Goal: Check status: Check status

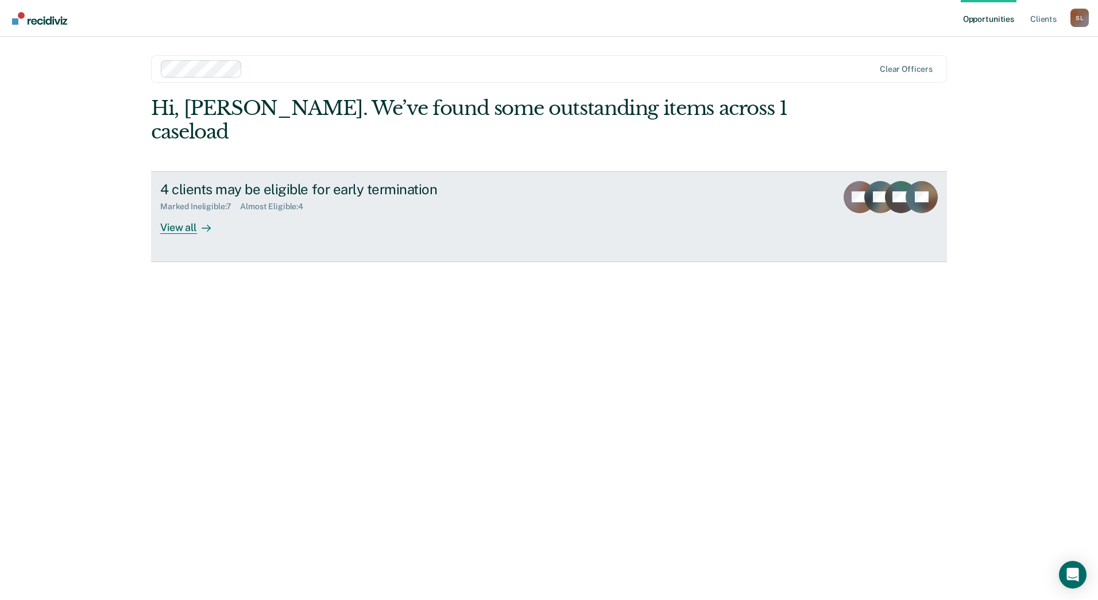
click at [190, 211] on div "View all" at bounding box center [192, 222] width 64 height 22
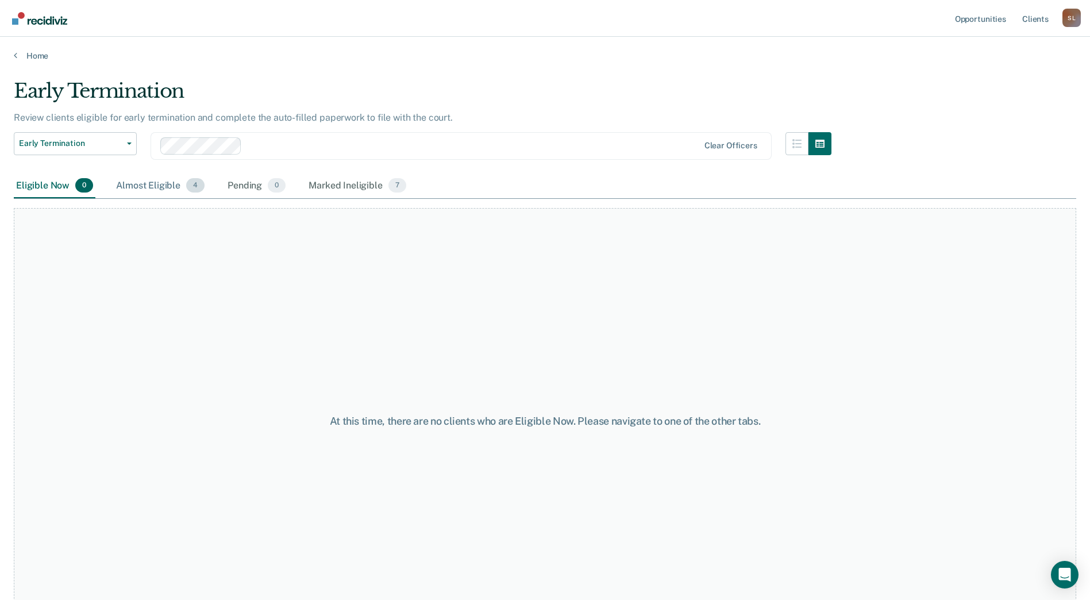
click at [171, 192] on div "Almost Eligible 4" at bounding box center [160, 186] width 93 height 25
